Goal: Communication & Community: Share content

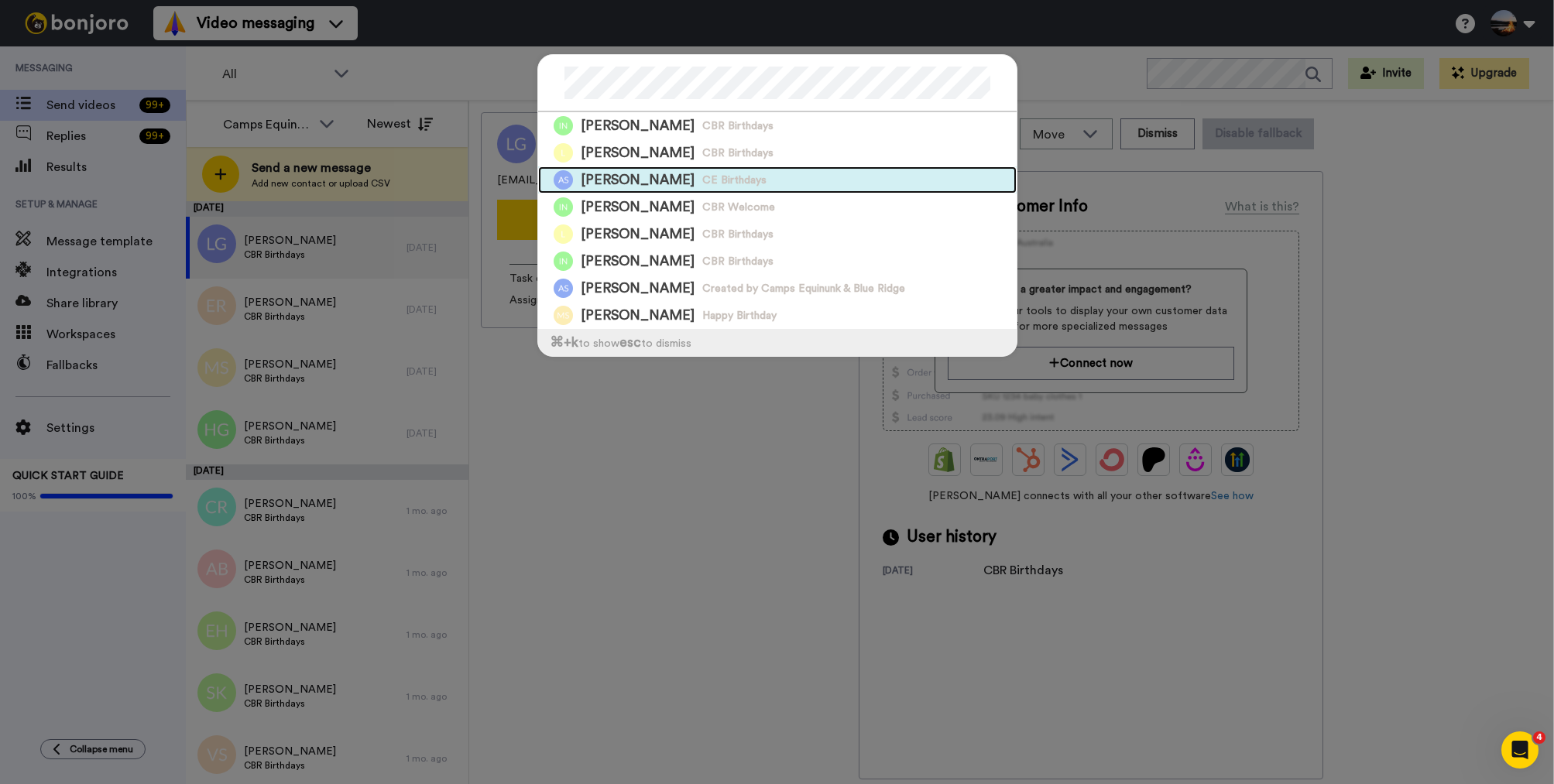
click at [716, 184] on span "CE Birthdays" at bounding box center [735, 180] width 64 height 16
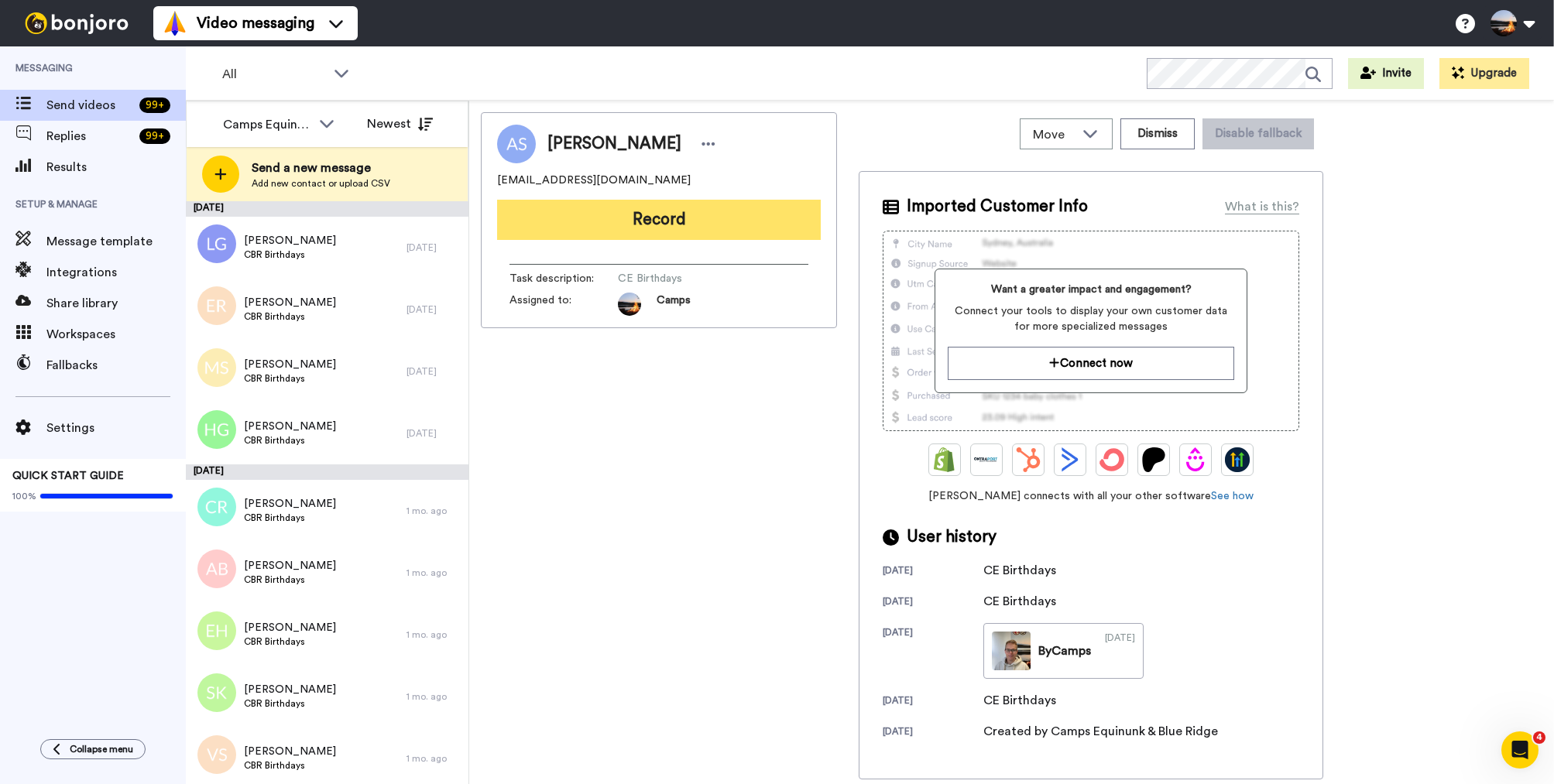
click at [707, 226] on button "Record" at bounding box center [659, 220] width 324 height 40
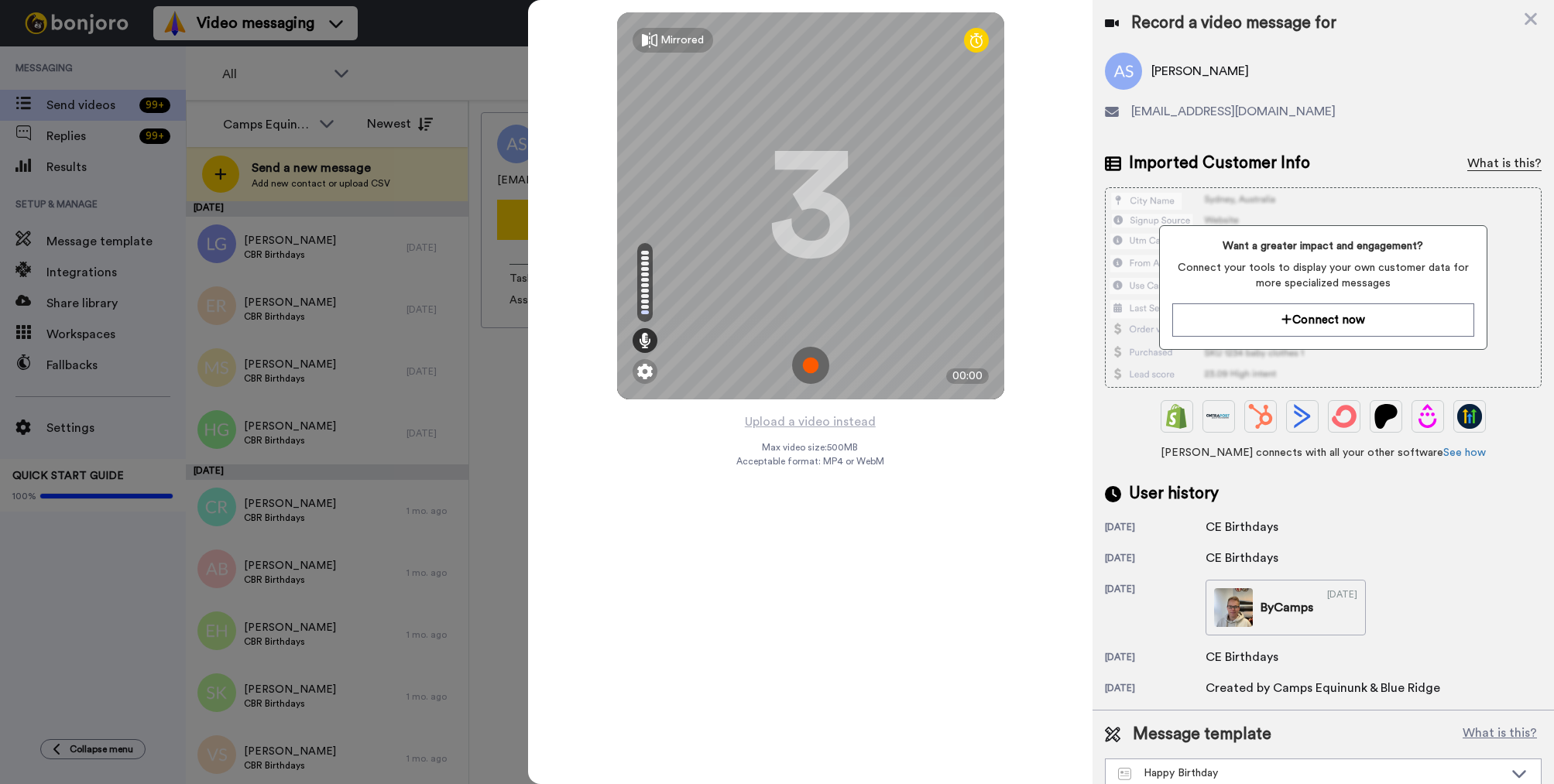
click at [1493, 167] on div "What is this?" at bounding box center [1505, 163] width 74 height 19
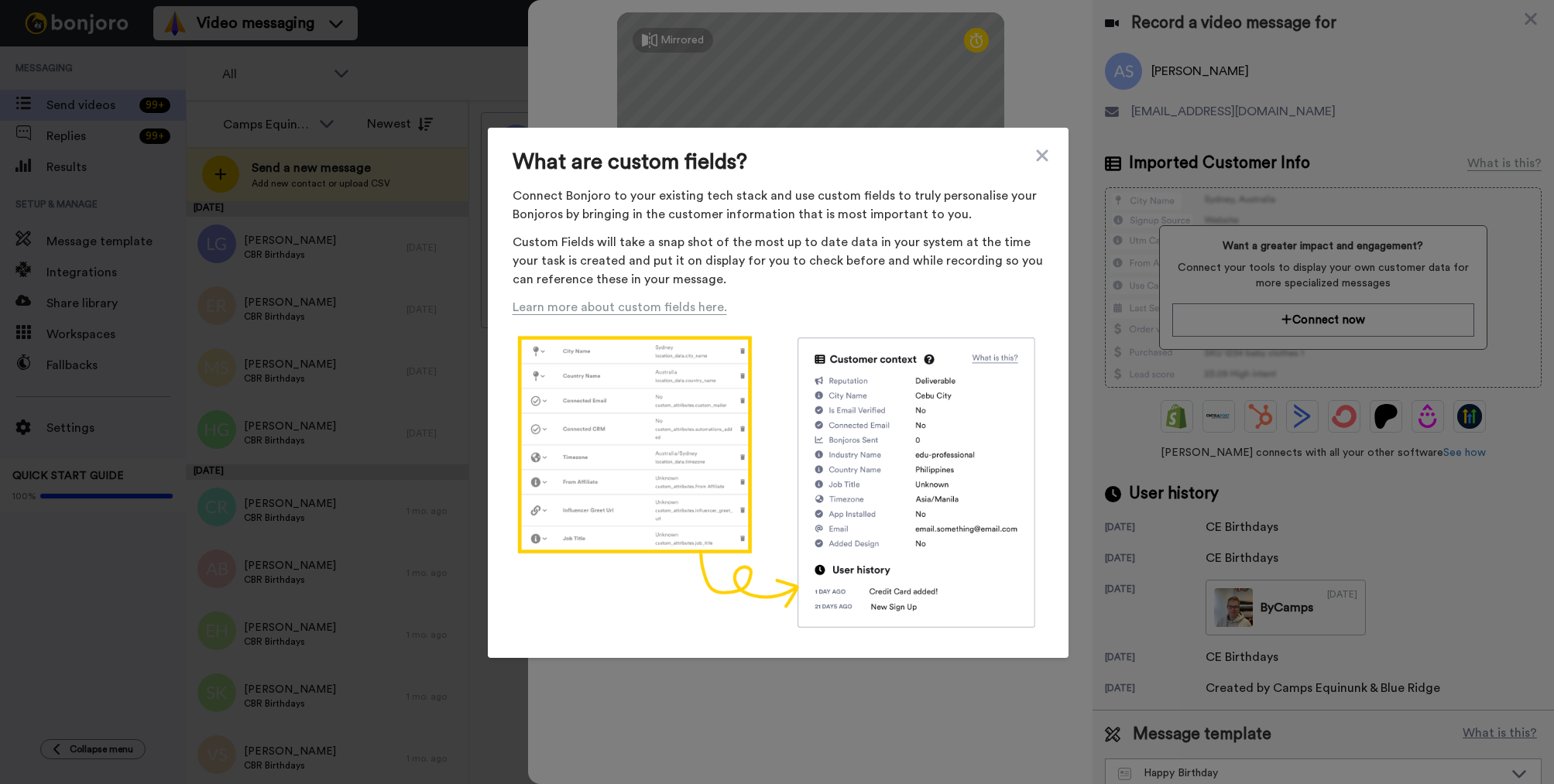
click at [1051, 146] on div "What are custom fields? Connect Bonjoro to your existing tech stack and use cus…" at bounding box center [777, 393] width 581 height 531
click at [1039, 156] on icon at bounding box center [1042, 156] width 16 height 19
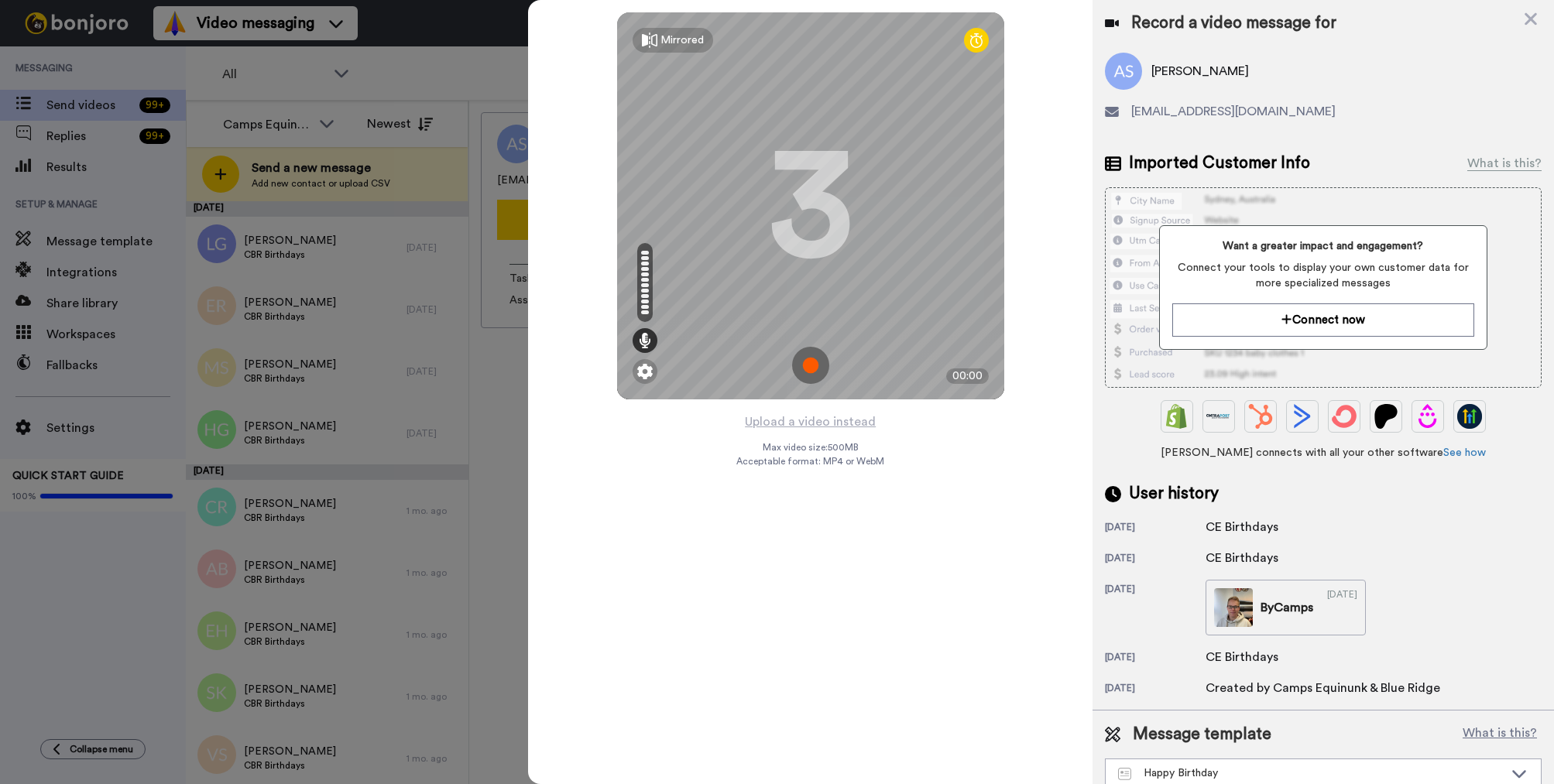
click at [1187, 75] on span "Taylor Stein" at bounding box center [1200, 71] width 97 height 19
click at [1212, 108] on span "missmarniestein@gmail.com" at bounding box center [1234, 111] width 204 height 19
click at [1197, 120] on span "missmarniestein@gmail.com" at bounding box center [1234, 111] width 204 height 19
click at [1197, 114] on span "missmarniestein@gmail.com" at bounding box center [1234, 111] width 204 height 19
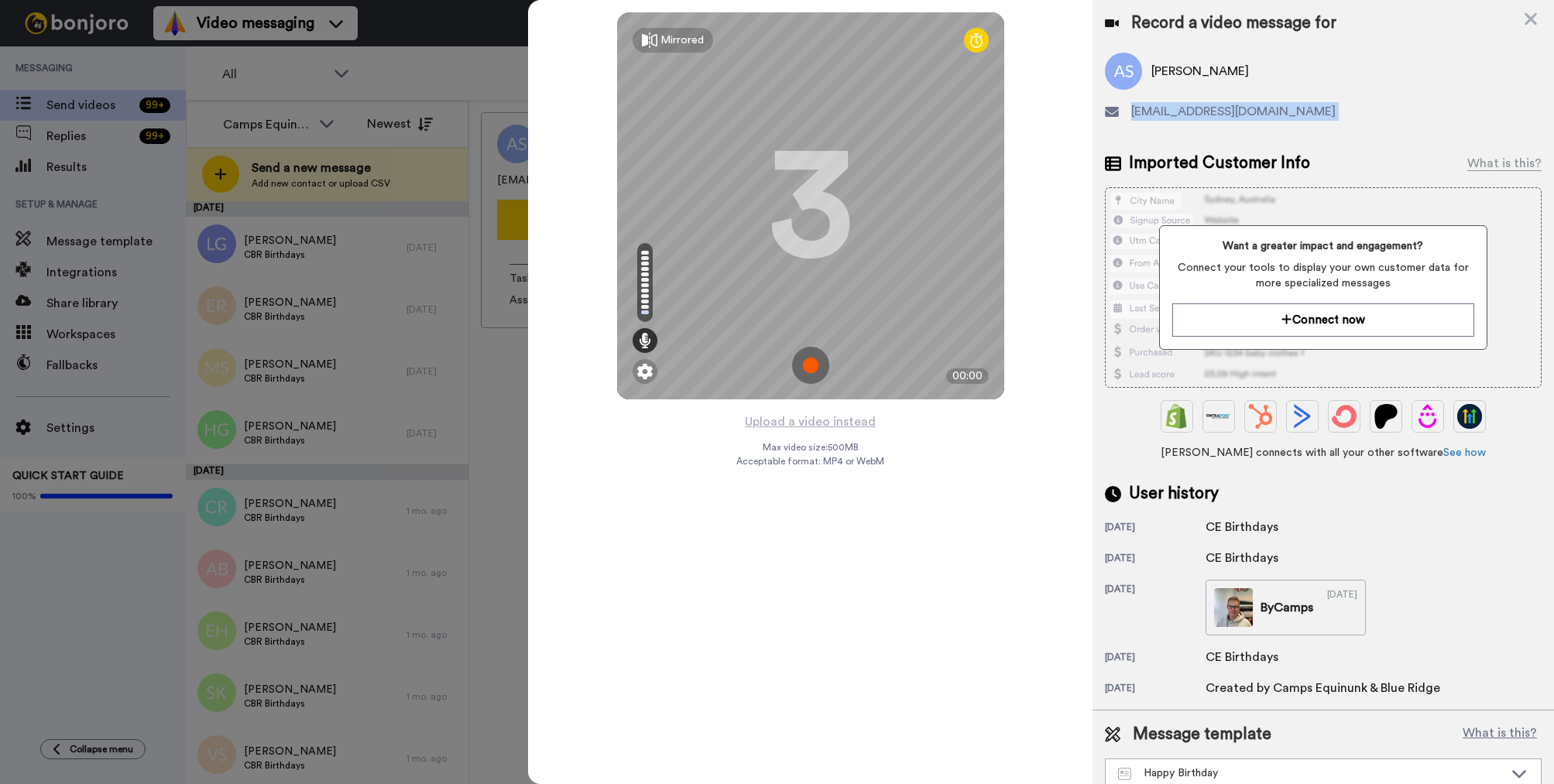
click at [1197, 114] on span "missmarniestein@gmail.com" at bounding box center [1234, 111] width 204 height 19
copy div "missmarniestein@gmail.com"
click at [1533, 13] on icon at bounding box center [1531, 19] width 16 height 20
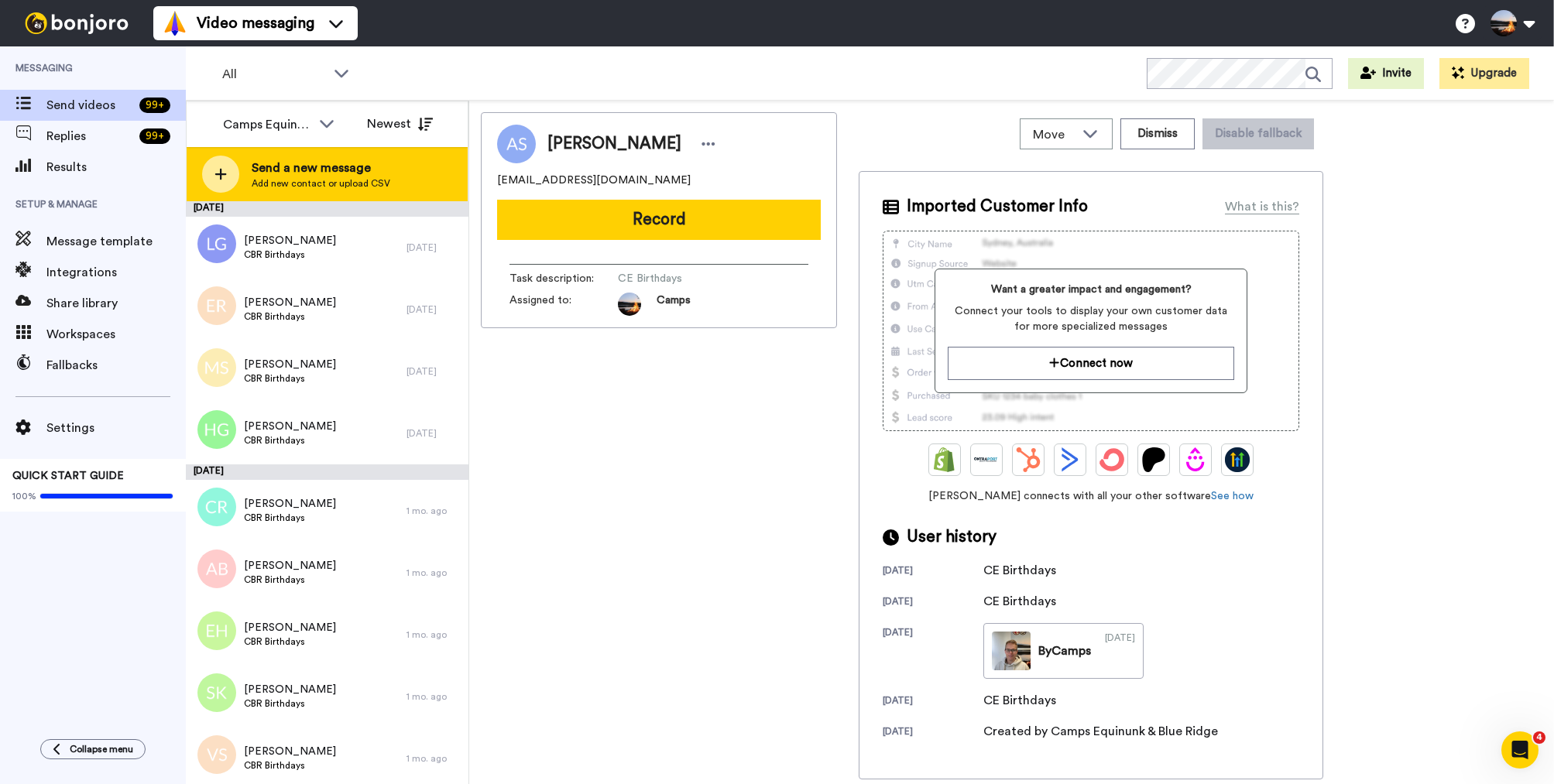
click at [335, 175] on span "Send a new message" at bounding box center [321, 168] width 138 height 19
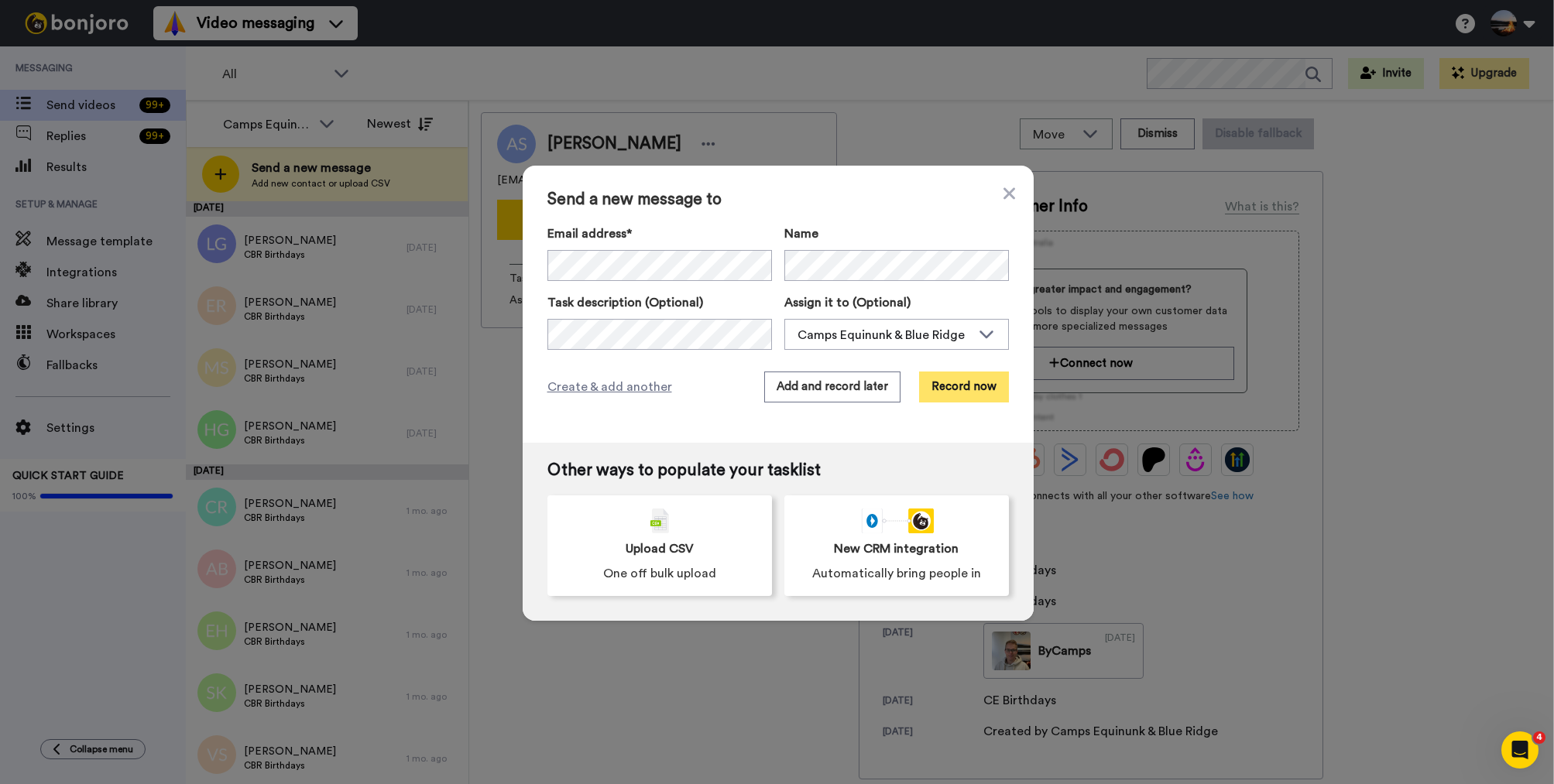
click at [964, 389] on button "Record now" at bounding box center [964, 387] width 90 height 31
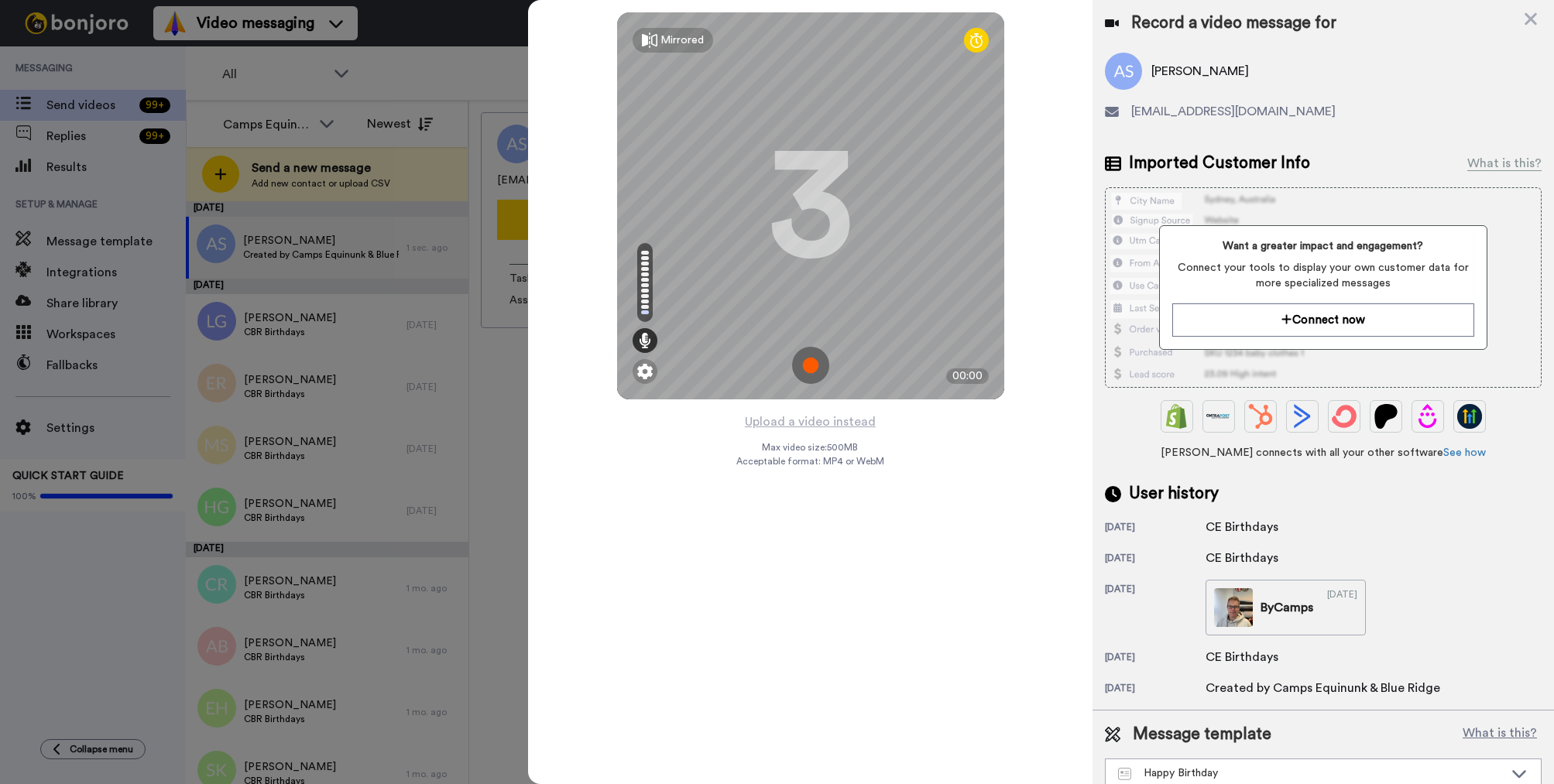
scroll to position [16, 0]
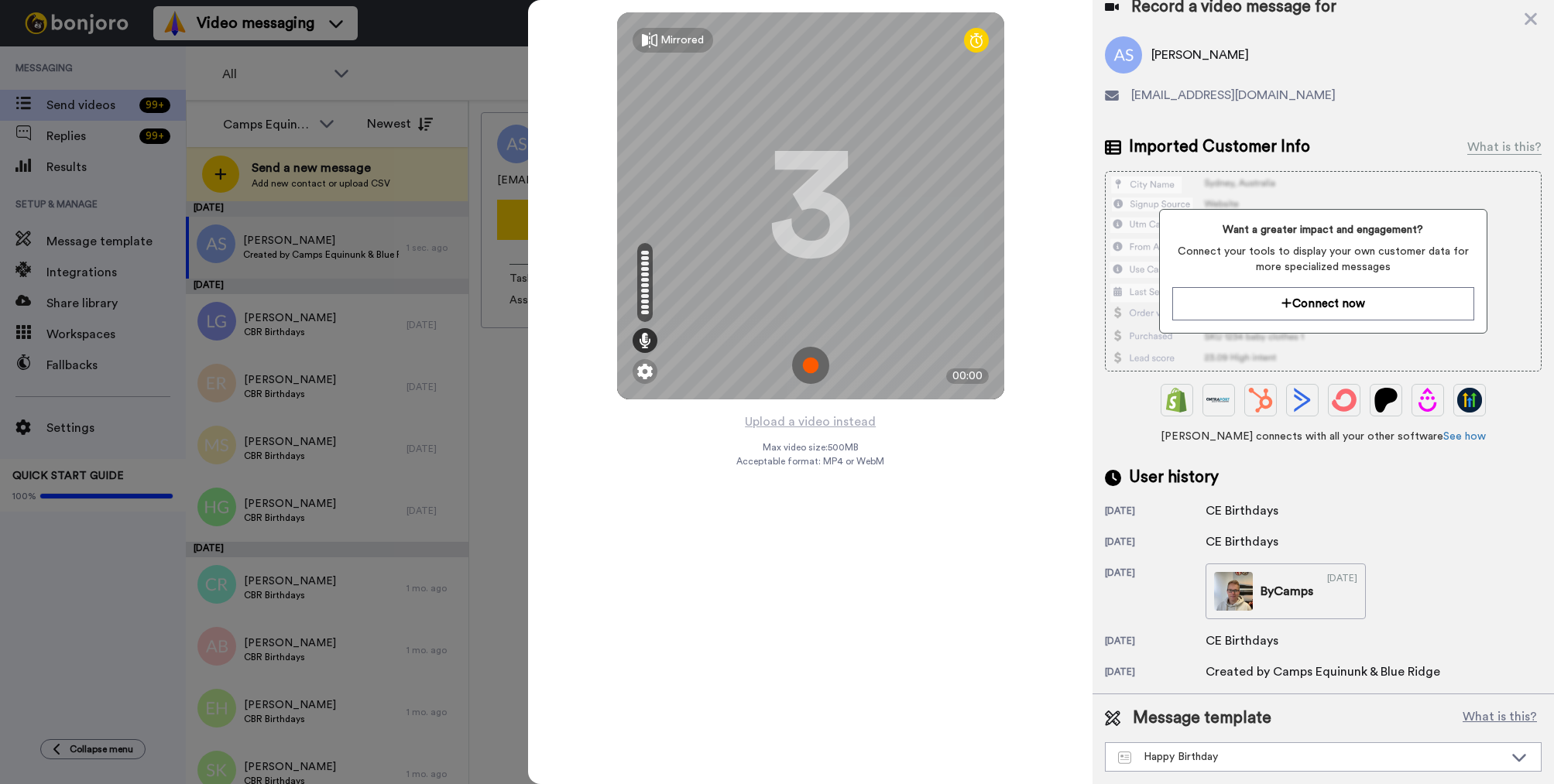
click at [1185, 105] on div "Taylor Stein missmarniestein@gmail.com" at bounding box center [1323, 77] width 436 height 81
click at [1177, 45] on span "Taylor Stein" at bounding box center [1200, 54] width 97 height 19
click at [1134, 53] on img at bounding box center [1123, 54] width 37 height 37
click at [1397, 758] on div "Happy Birthday" at bounding box center [1311, 757] width 385 height 16
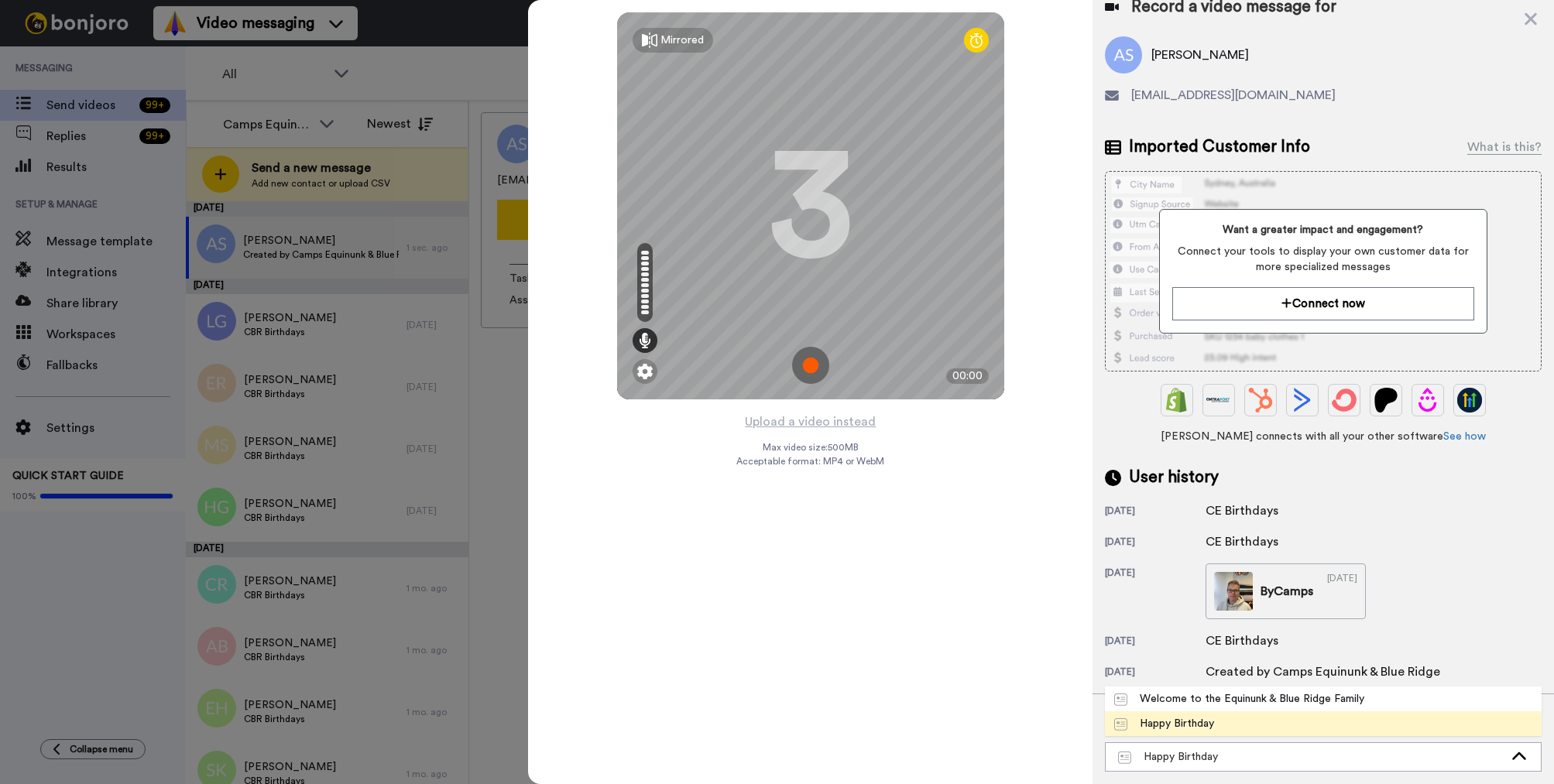
click at [1346, 721] on li "Happy Birthday" at bounding box center [1323, 724] width 436 height 25
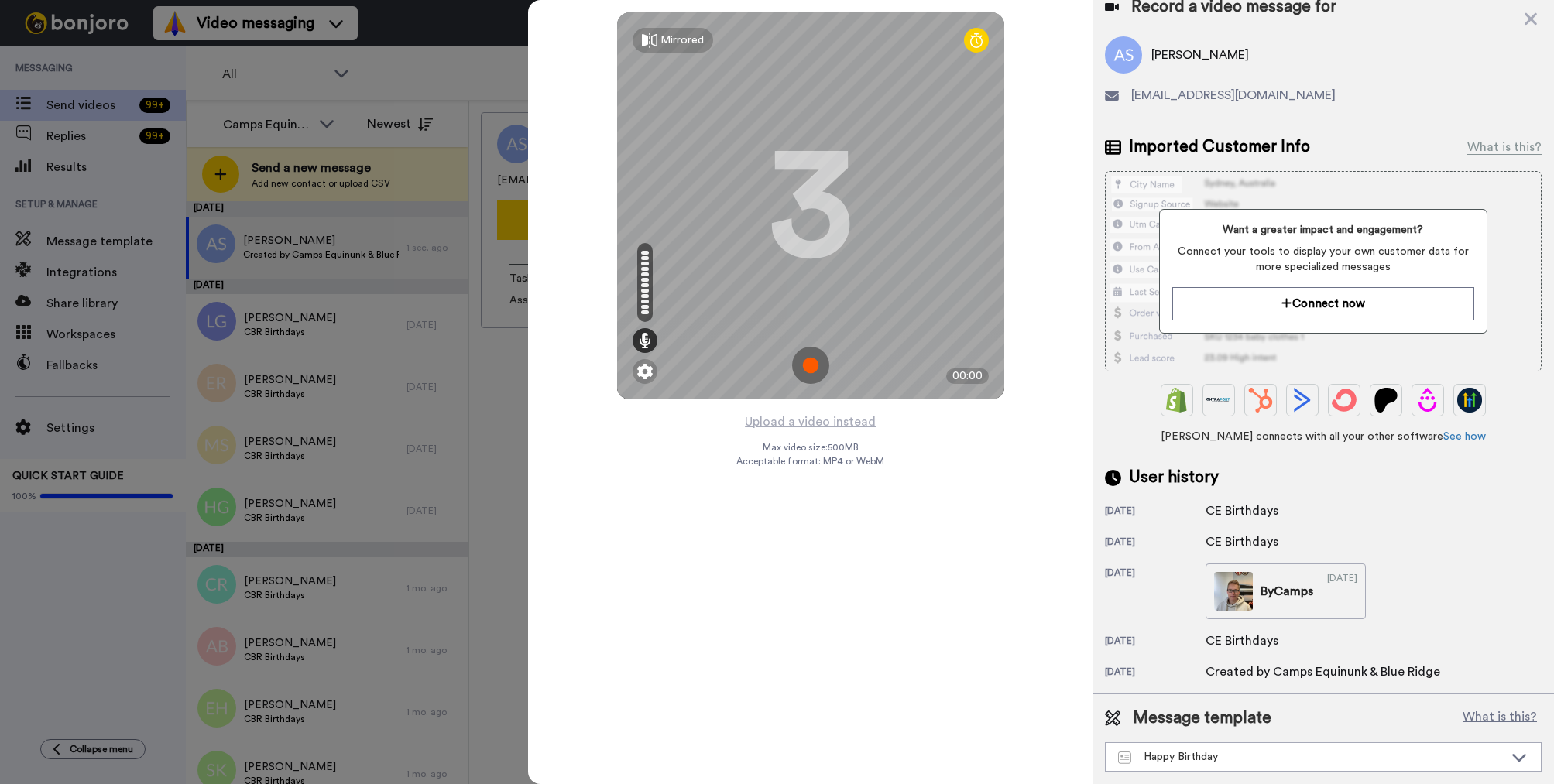
click at [809, 367] on img at bounding box center [810, 365] width 37 height 37
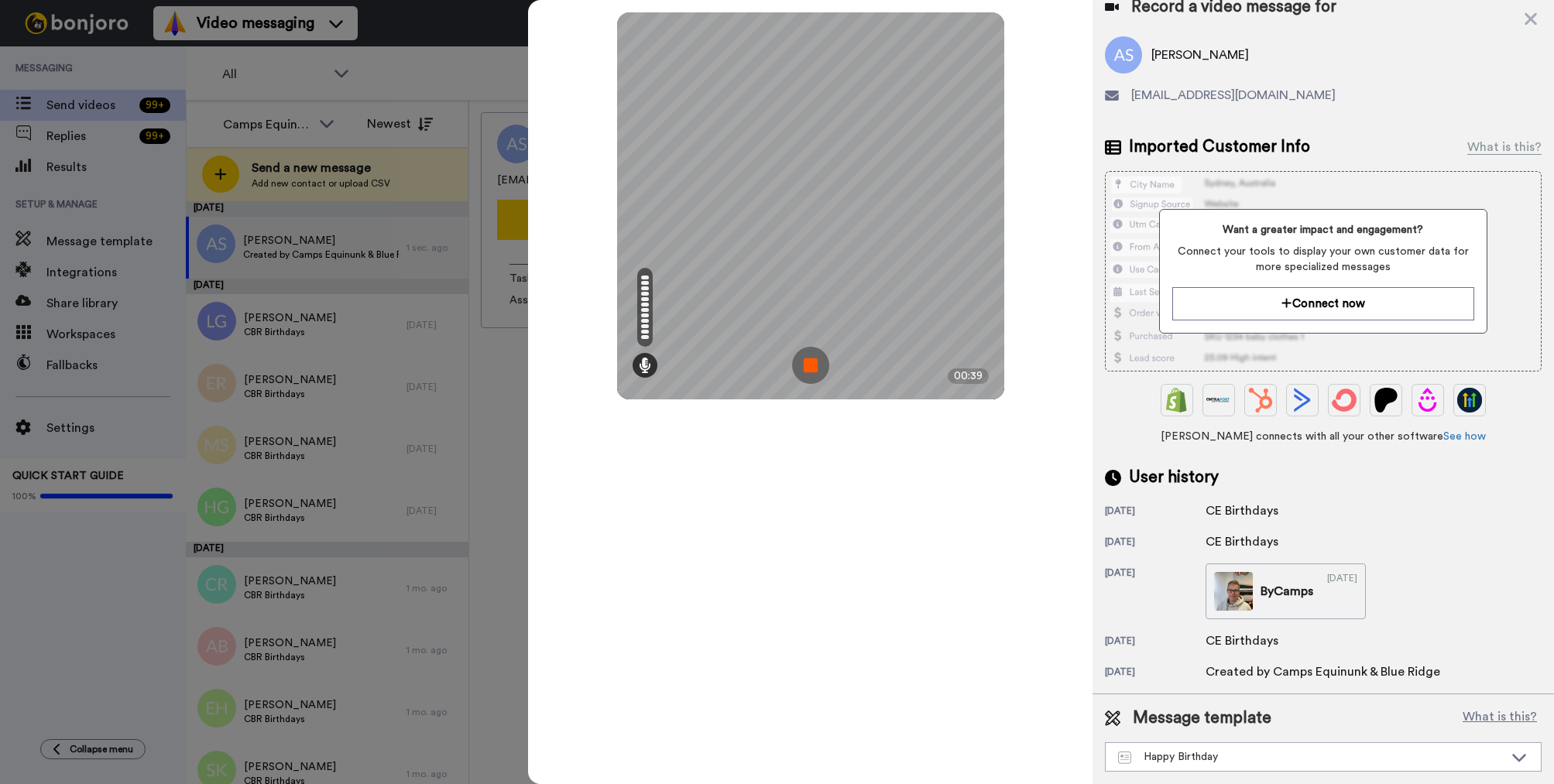
click at [809, 367] on img at bounding box center [810, 365] width 37 height 37
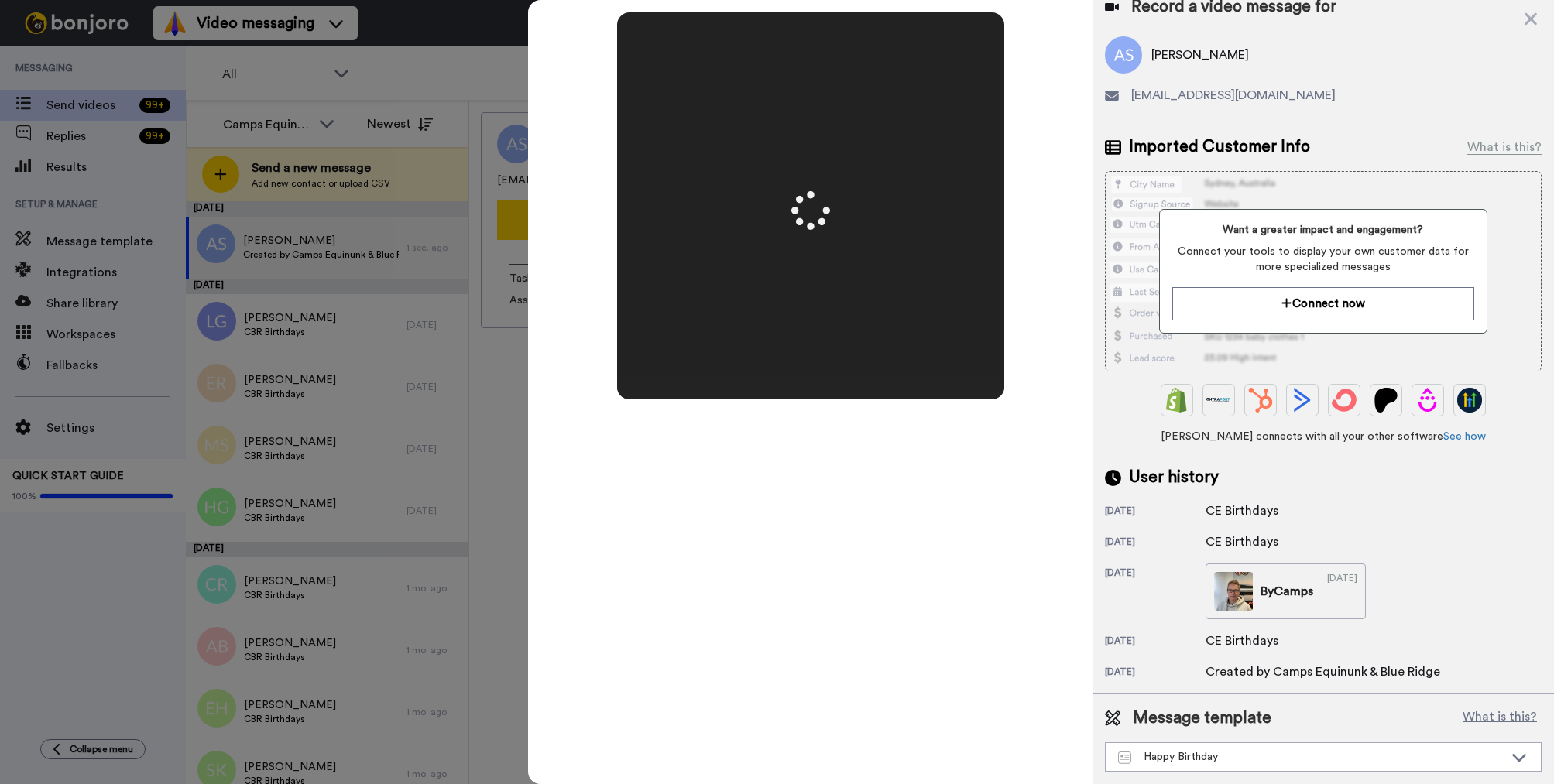
scroll to position [0, 0]
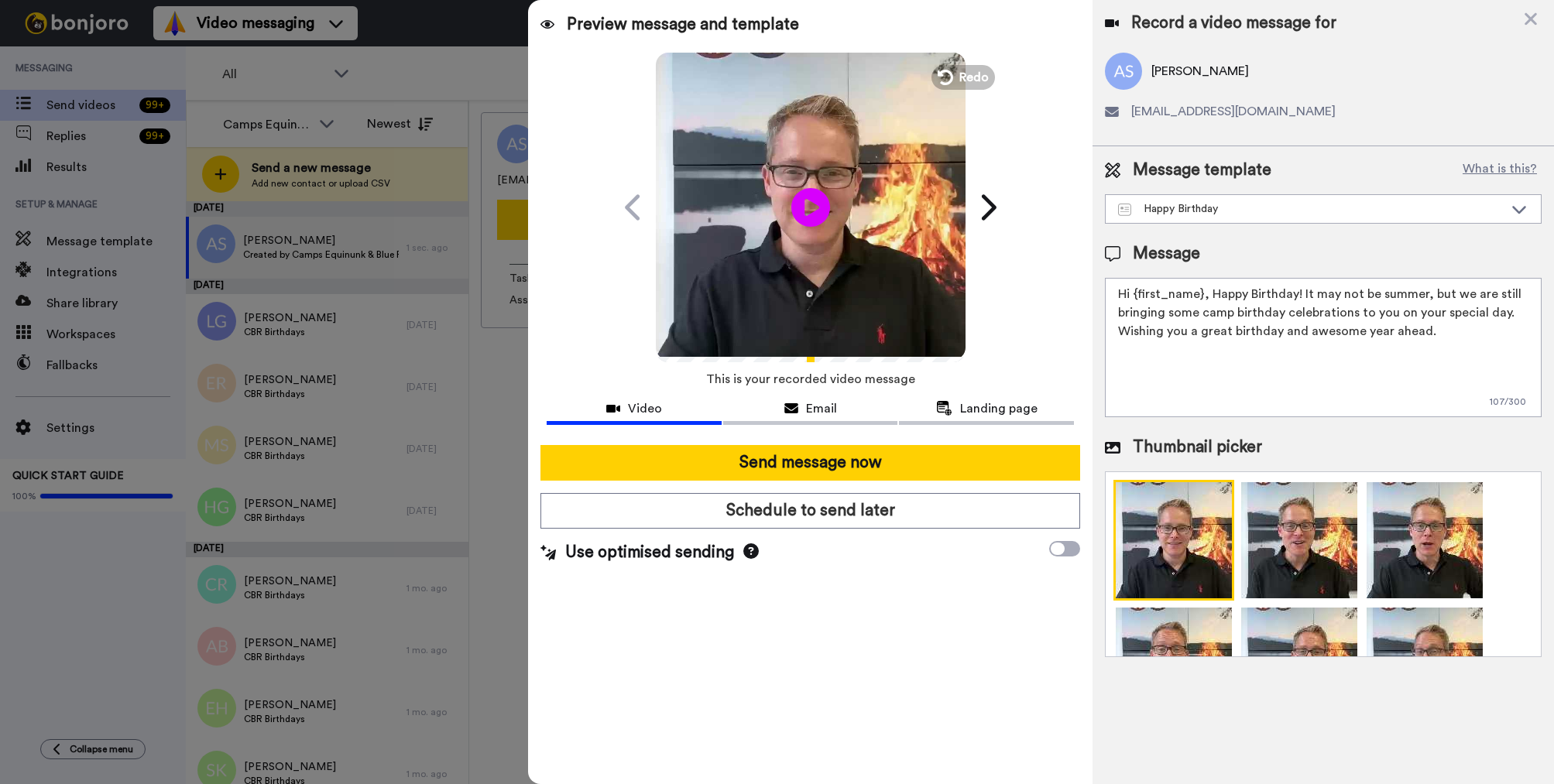
click at [1177, 304] on textarea "Hi {first_name}, Happy Birthday! It may not be summer, but we are still bringin…" at bounding box center [1323, 348] width 436 height 139
drag, startPoint x: 1202, startPoint y: 293, endPoint x: 1135, endPoint y: 301, distance: 67.5
click at [1135, 301] on textarea "Hi {first_name}, Happy Birthday! It may not be summer, but we are still bringin…" at bounding box center [1323, 348] width 436 height 139
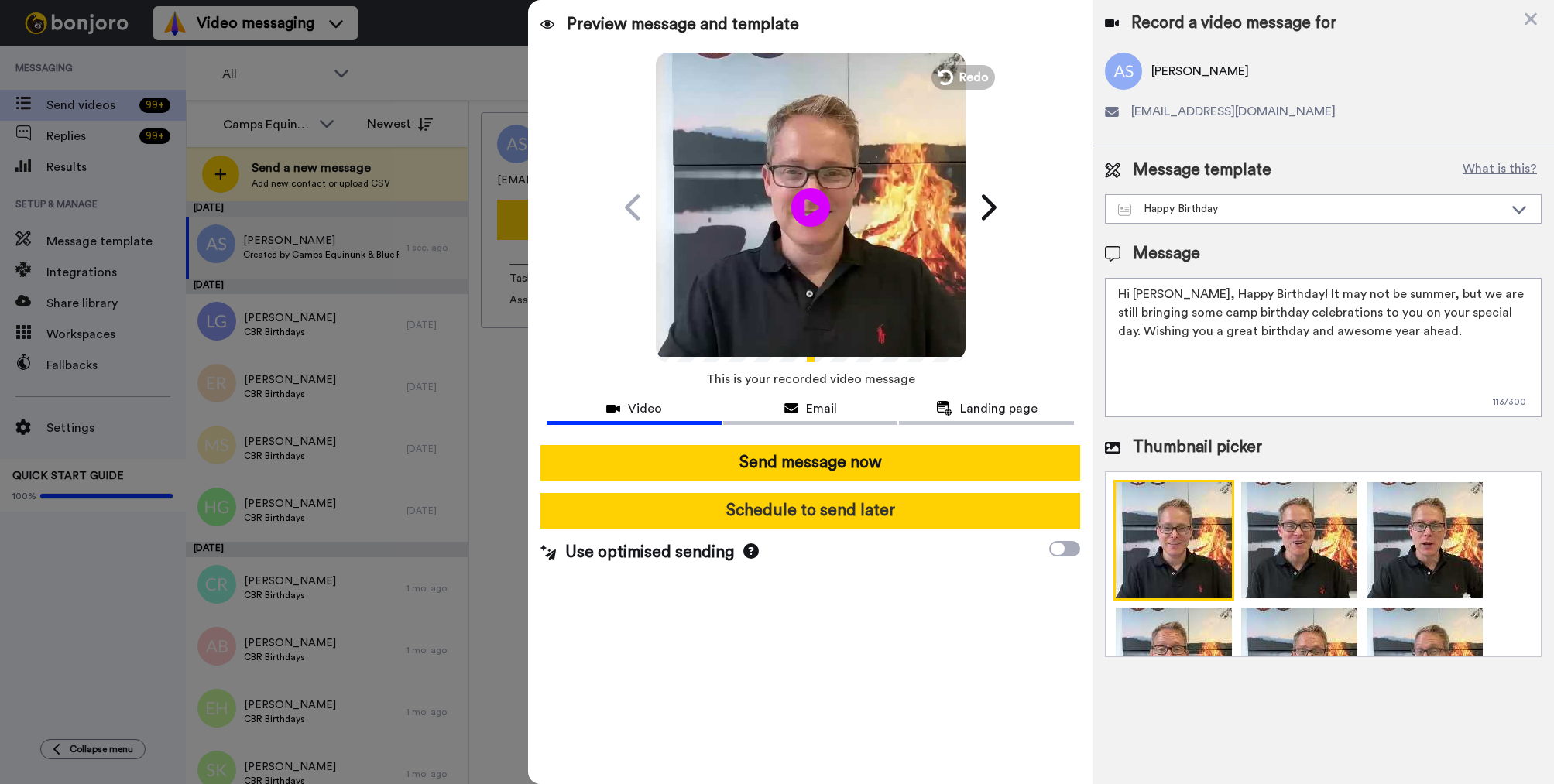
type textarea "Hi Austin, Happy Birthday! It may not be summer, but we are still bringing some…"
click at [881, 505] on button "Schedule to send later" at bounding box center [810, 511] width 539 height 35
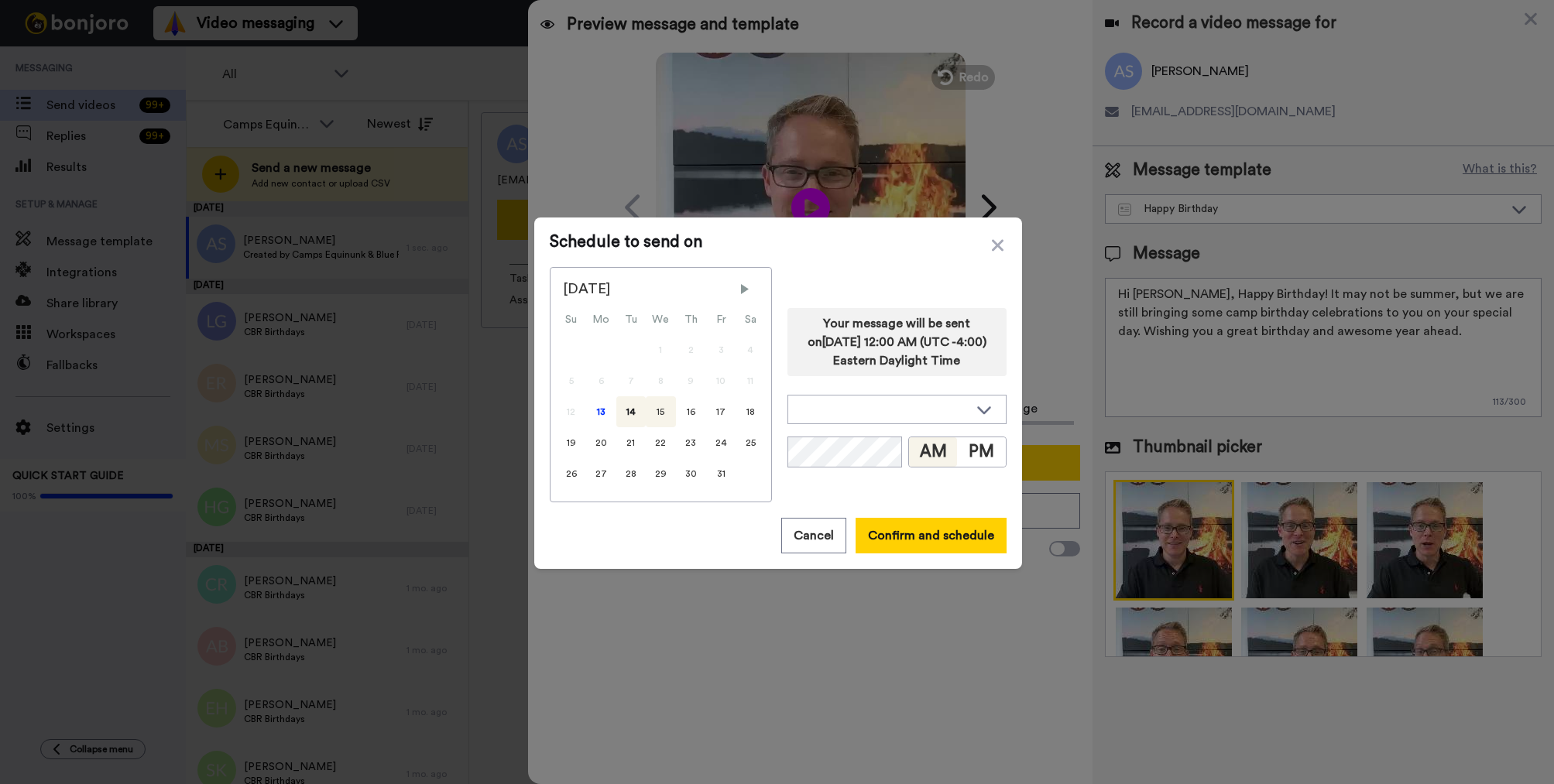
click at [657, 414] on div "15" at bounding box center [660, 412] width 30 height 31
click at [943, 535] on button "Confirm and schedule" at bounding box center [931, 535] width 151 height 35
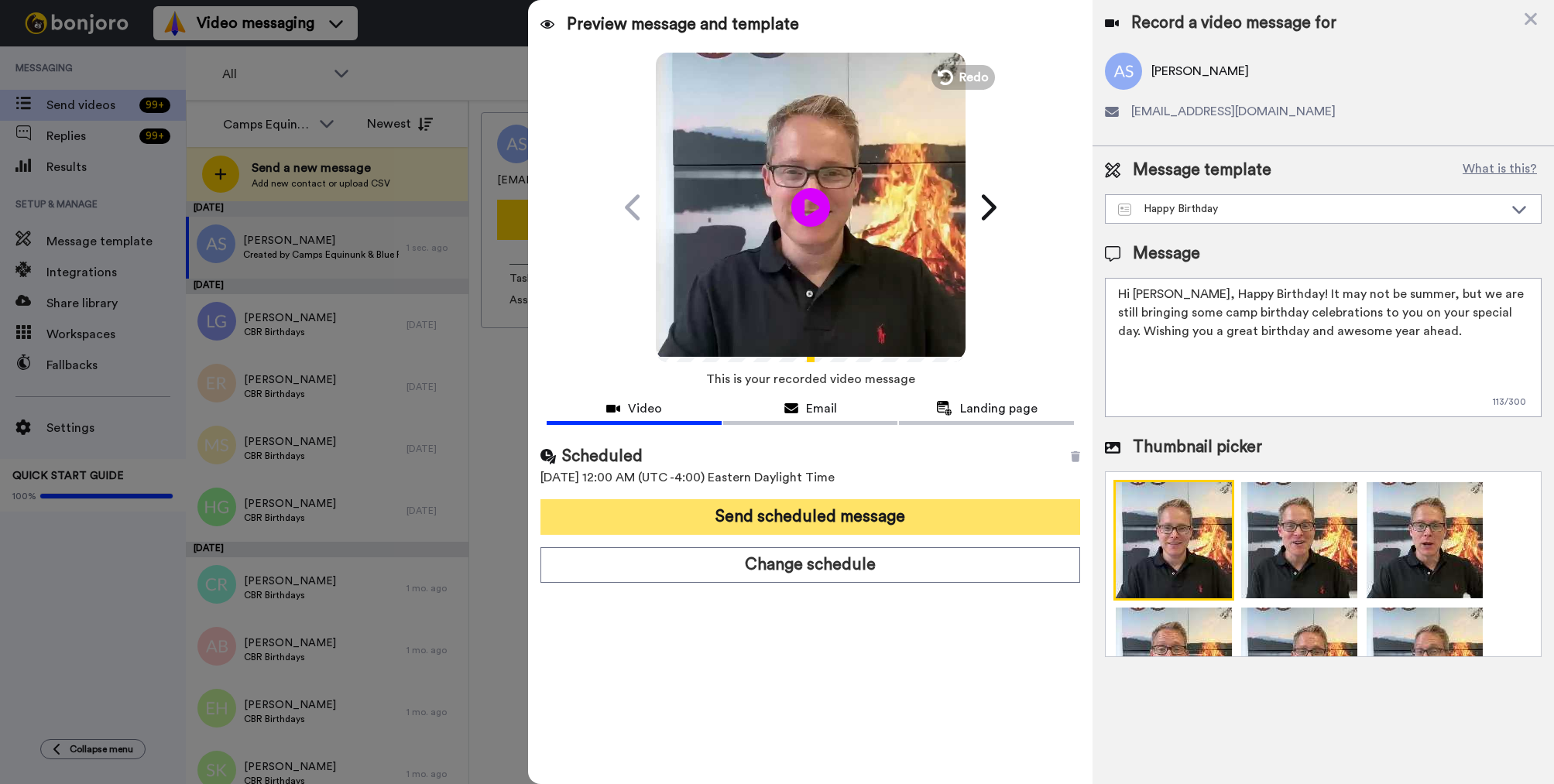
click at [932, 517] on button "Send scheduled message" at bounding box center [810, 516] width 539 height 35
